Goal: Task Accomplishment & Management: Manage account settings

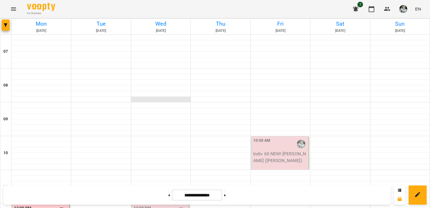
scroll to position [145, 0]
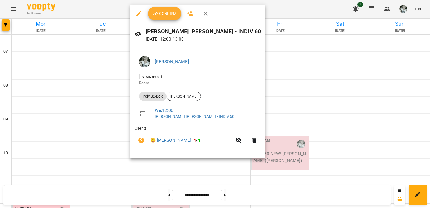
click at [166, 15] on span "Confirm" at bounding box center [165, 13] width 24 height 7
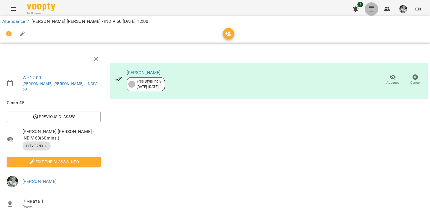
click at [372, 10] on icon "button" at bounding box center [371, 9] width 7 height 7
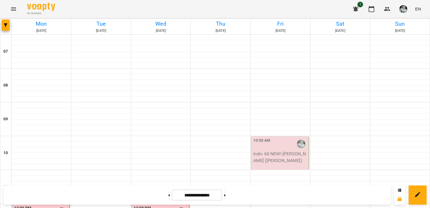
scroll to position [188, 0]
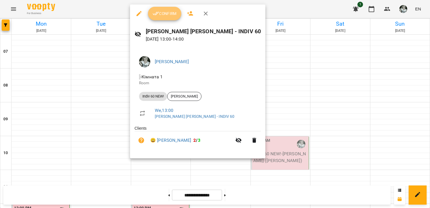
click at [167, 12] on span "Confirm" at bounding box center [165, 13] width 24 height 7
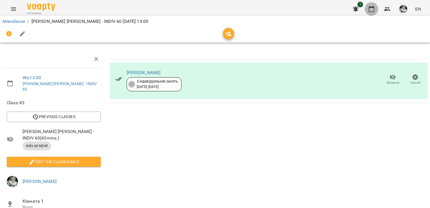
click at [374, 10] on icon "button" at bounding box center [371, 9] width 7 height 7
